Goal: Information Seeking & Learning: Learn about a topic

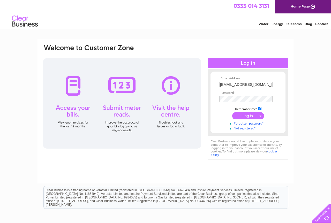
click at [250, 115] on input "submit" at bounding box center [249, 115] width 32 height 7
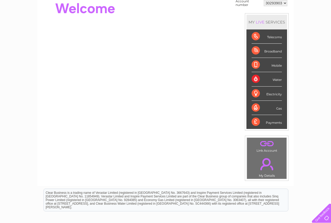
scroll to position [4, 0]
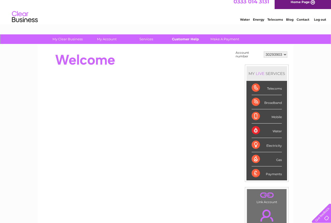
click at [183, 39] on link "Customer Help" at bounding box center [185, 39] width 43 height 10
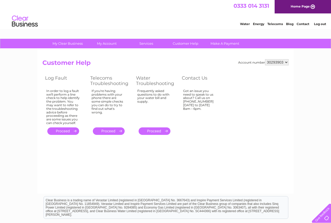
click at [204, 102] on div "Got an issue you need to speak to us about? Call us on [PHONE_NUMBER] [DATE] to…" at bounding box center [200, 106] width 34 height 34
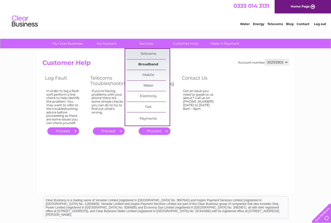
click at [152, 66] on link "Broadband" at bounding box center [148, 65] width 43 height 10
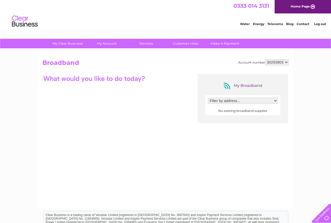
click at [208, 98] on select "Filter by address..." at bounding box center [243, 101] width 70 height 6
click at [252, 103] on select "Filter by address..." at bounding box center [243, 101] width 70 height 6
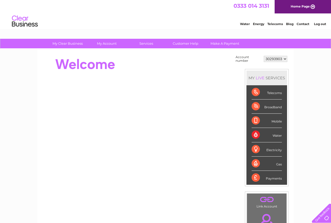
click at [264, 56] on select "30293903" at bounding box center [276, 59] width 24 height 6
click at [296, 66] on div "My Clear Business Login Details My Details My Preferences Link Account My Accou…" at bounding box center [165, 185] width 331 height 292
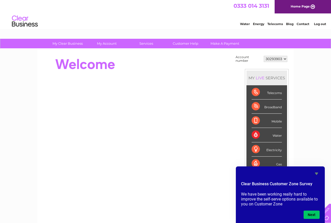
click at [318, 175] on icon "Hide survey" at bounding box center [317, 174] width 6 height 6
